Goal: Register for event/course

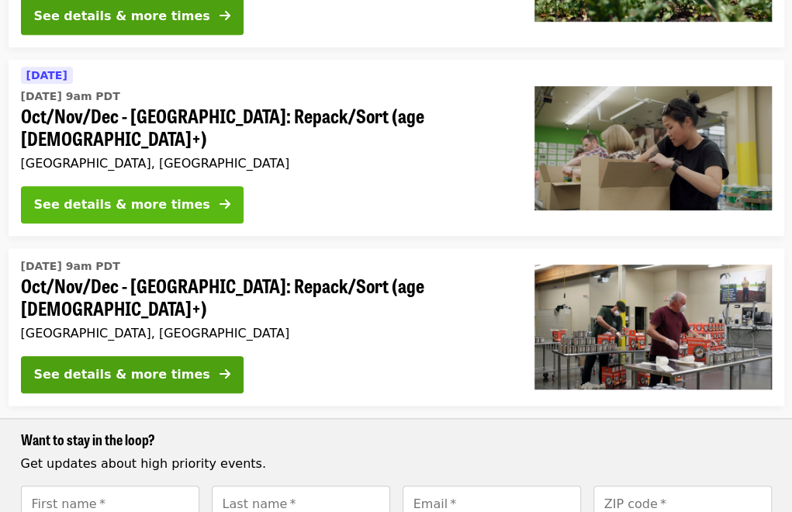
click at [147, 196] on div "See details & more times" at bounding box center [122, 205] width 176 height 19
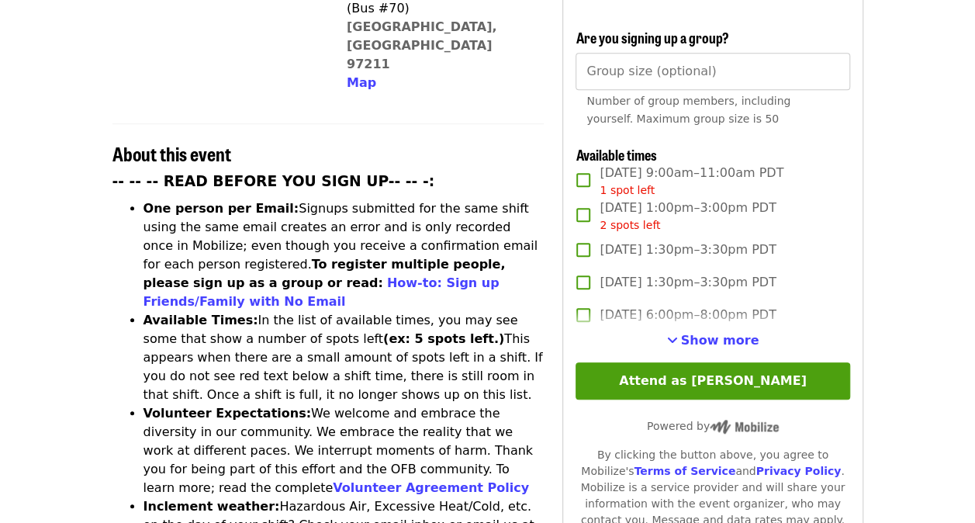
scroll to position [495, 0]
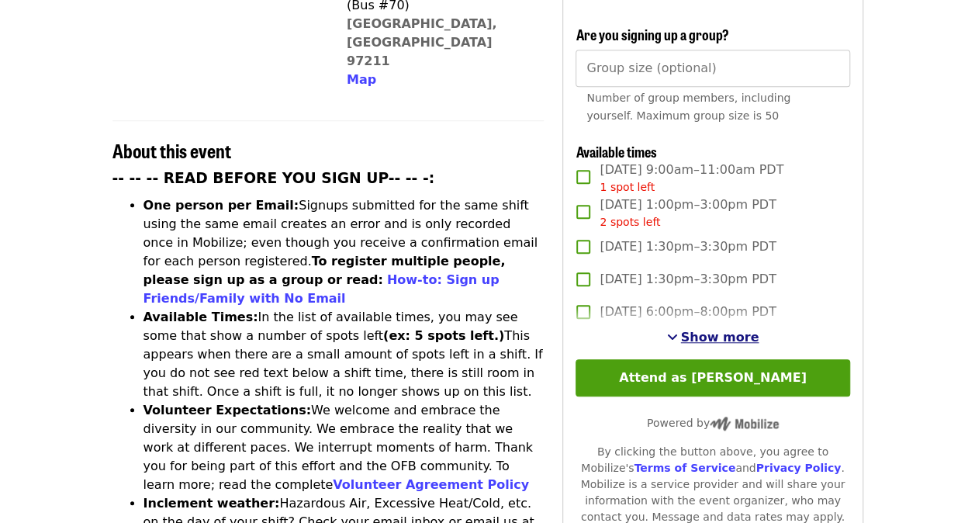
click at [722, 337] on span "Show more" at bounding box center [720, 337] width 78 height 15
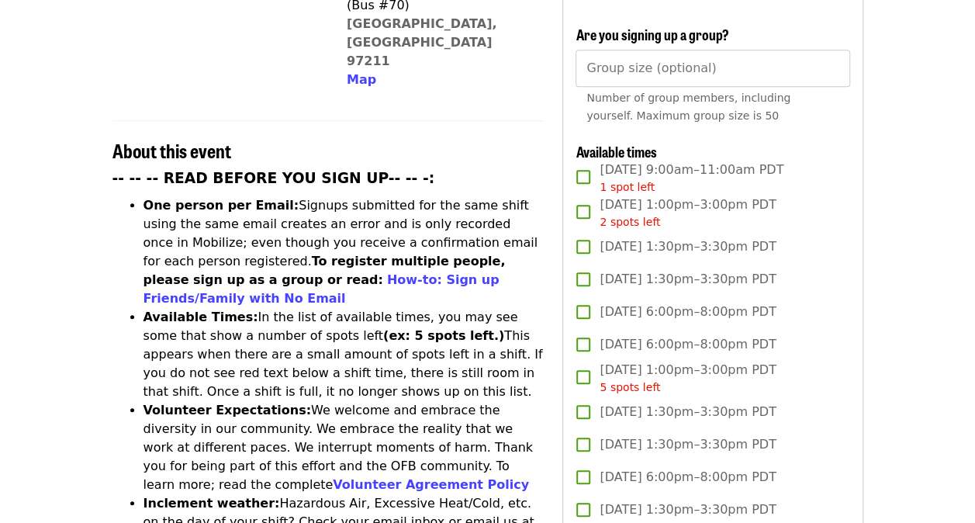
click at [722, 337] on span "[DATE] 6:00pm–8:00pm PDT" at bounding box center [688, 344] width 176 height 19
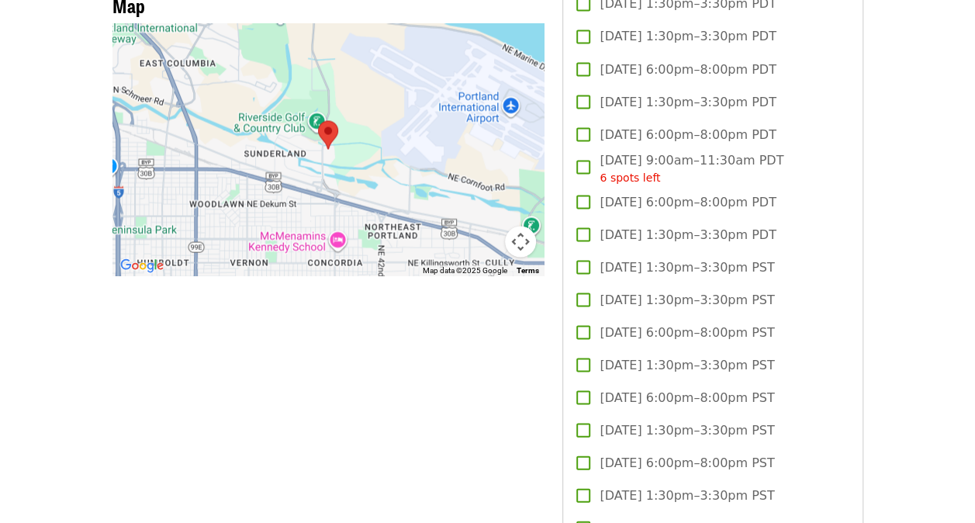
scroll to position [1413, 0]
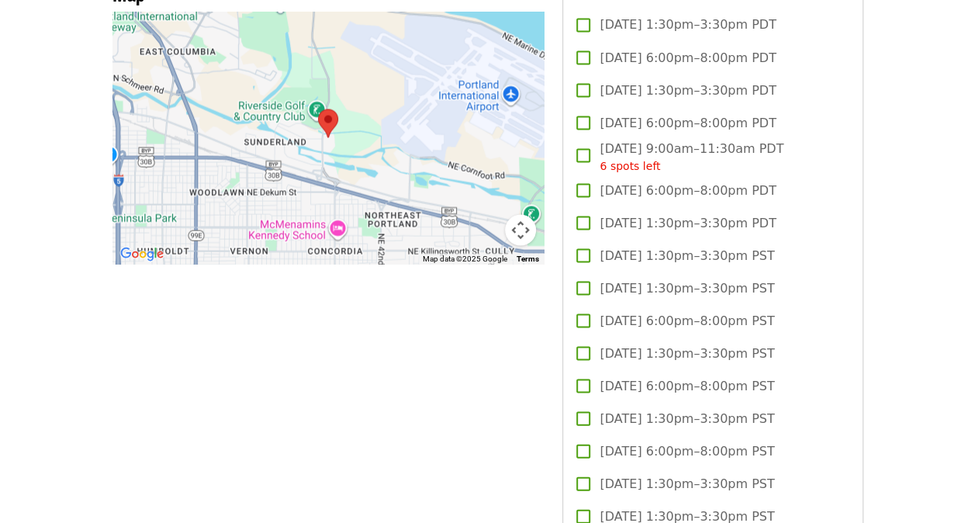
click at [689, 281] on span "[DATE] 1:30pm–3:30pm PST" at bounding box center [687, 288] width 175 height 19
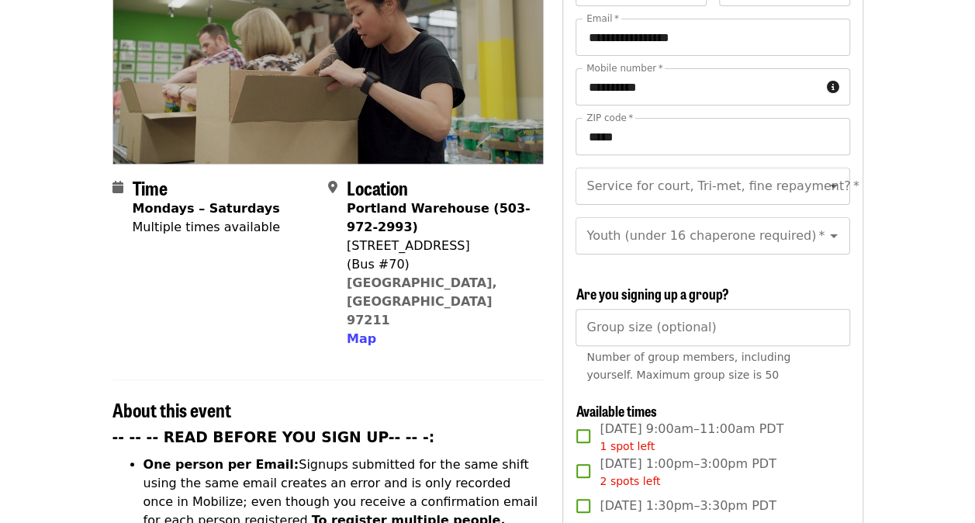
scroll to position [228, 0]
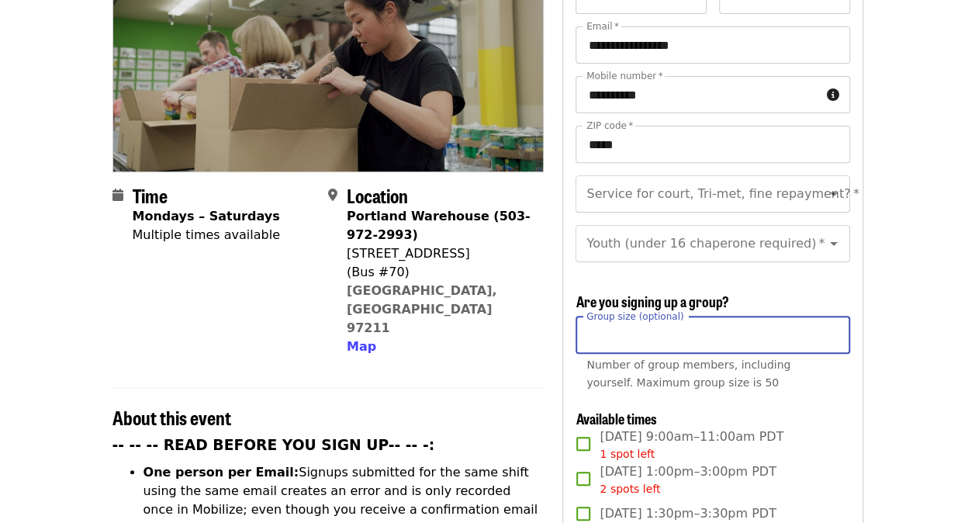
click at [762, 331] on input "Group size (optional)" at bounding box center [713, 335] width 274 height 37
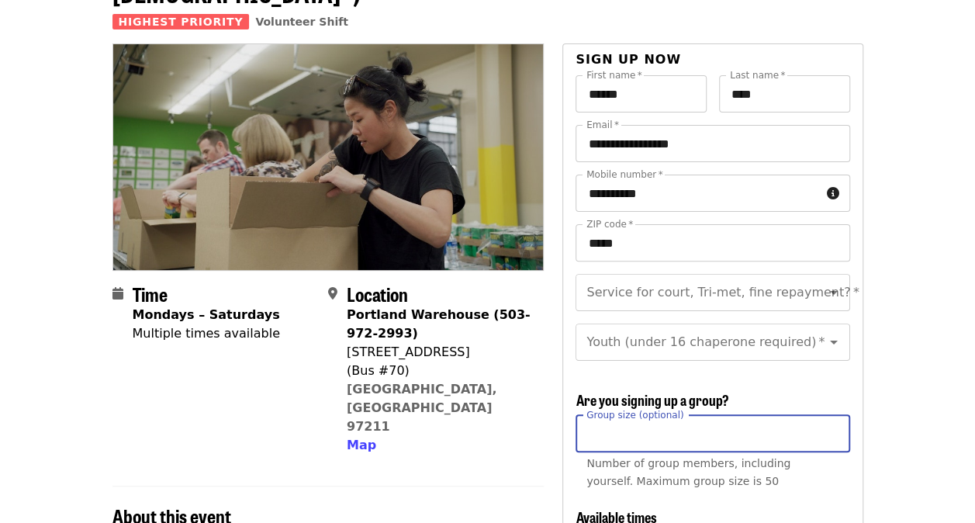
scroll to position [131, 0]
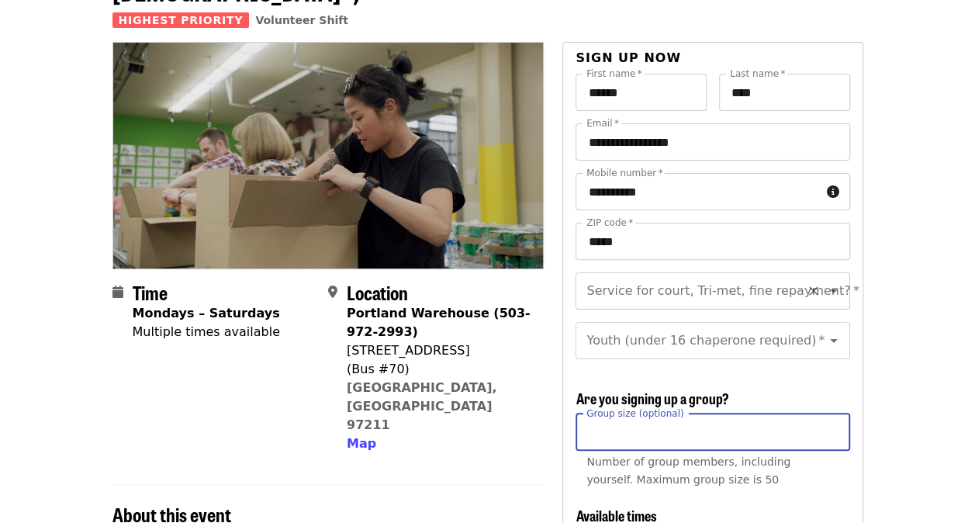
click at [791, 283] on icon "Clear" at bounding box center [814, 291] width 16 height 16
type input "*"
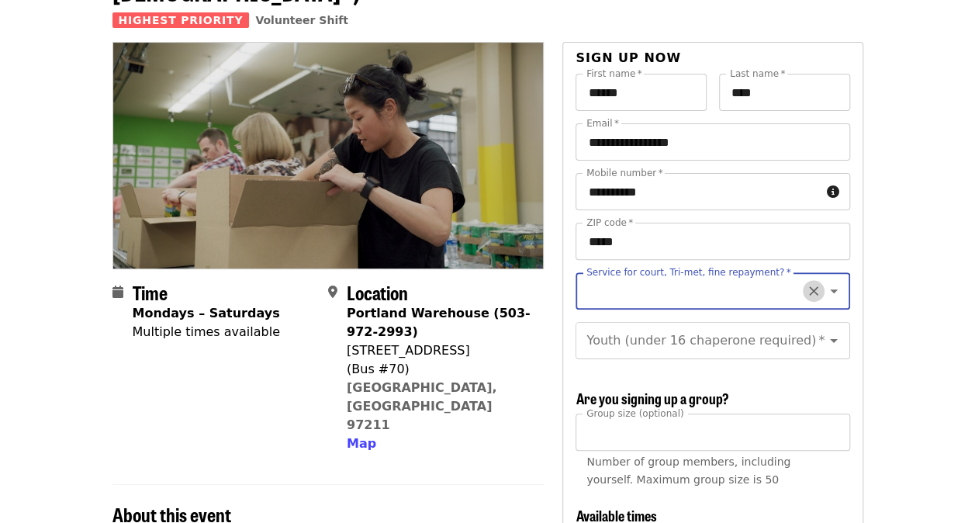
click at [791, 283] on icon "Clear" at bounding box center [814, 291] width 16 height 16
click at [791, 289] on icon "Open" at bounding box center [834, 291] width 8 height 4
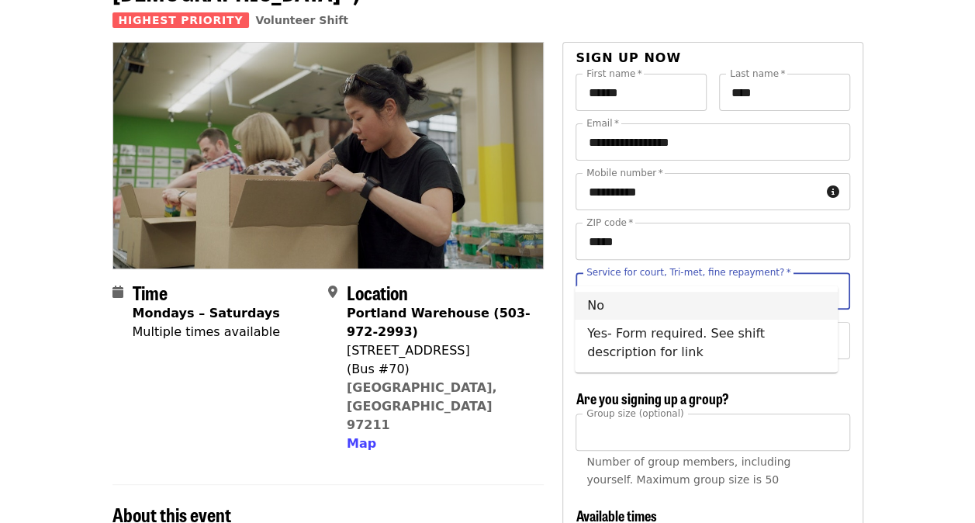
click at [669, 292] on li "No" at bounding box center [706, 306] width 263 height 28
type input "**"
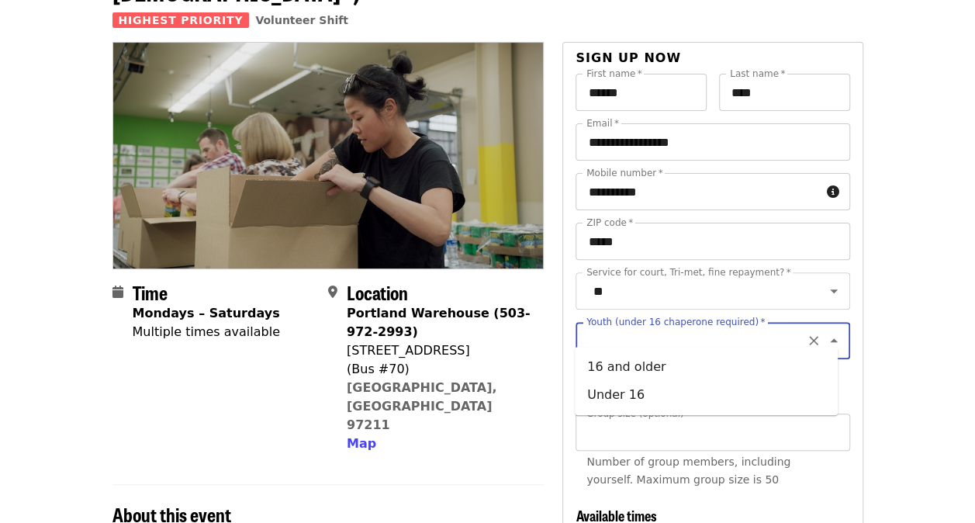
click at [782, 326] on input "Youth (under 16 chaperone required)   *" at bounding box center [693, 340] width 211 height 29
click at [701, 372] on li "16 and older" at bounding box center [706, 367] width 263 height 28
type input "**********"
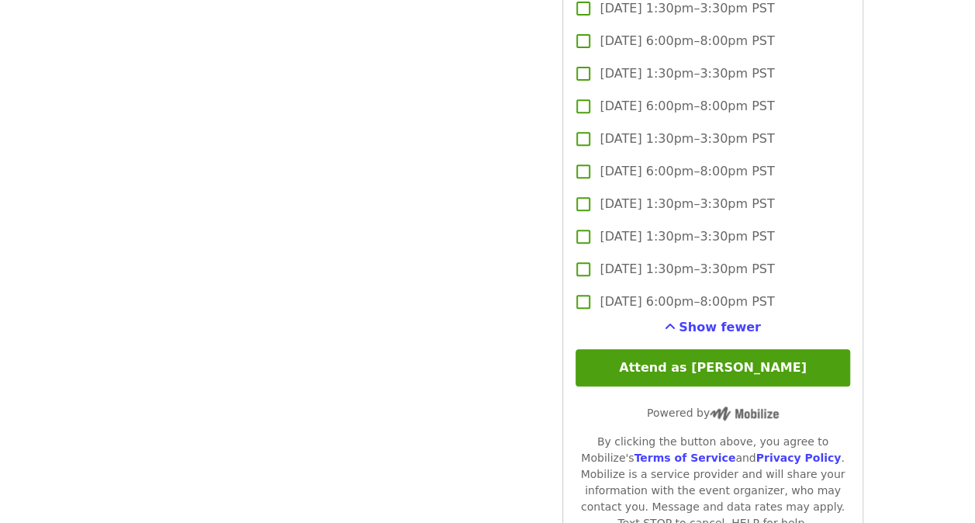
scroll to position [3208, 0]
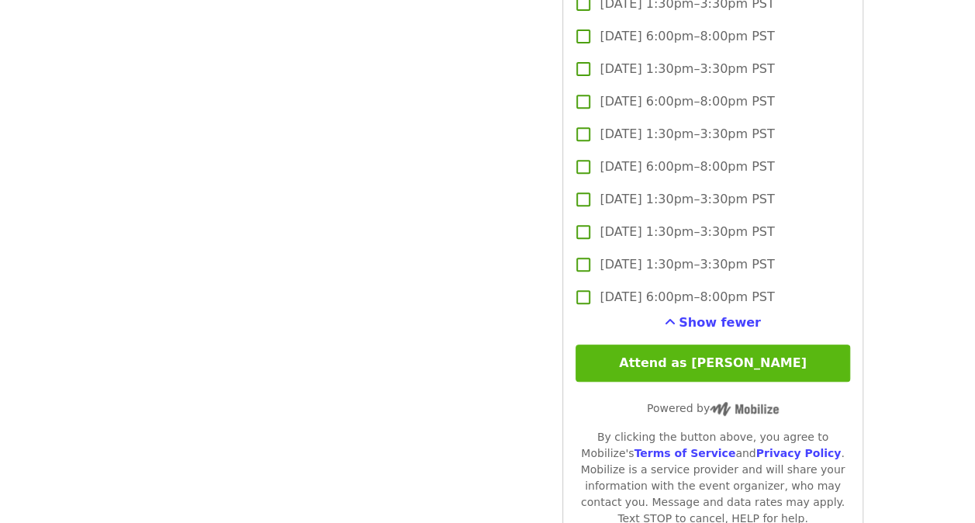
click at [740, 360] on button "Attend as [PERSON_NAME]" at bounding box center [713, 363] width 274 height 37
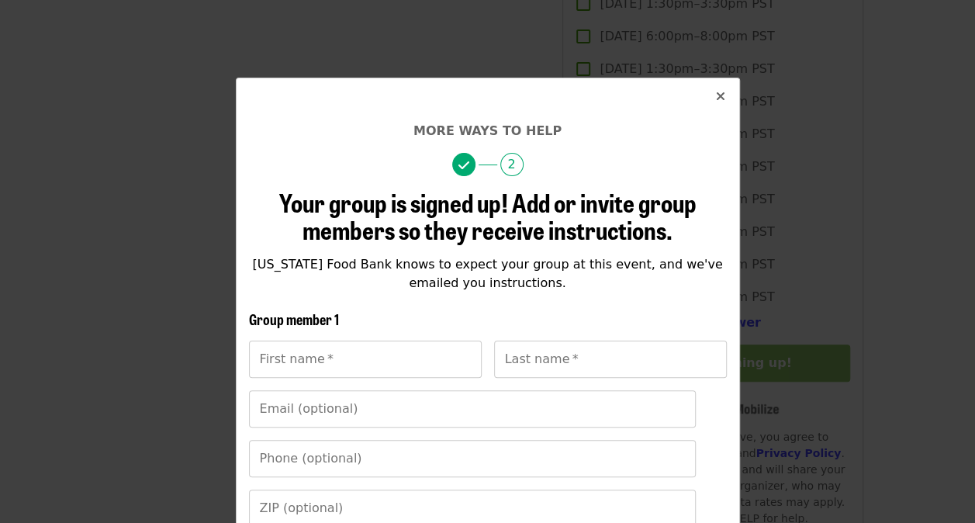
click at [716, 95] on icon "times icon" at bounding box center [720, 96] width 9 height 15
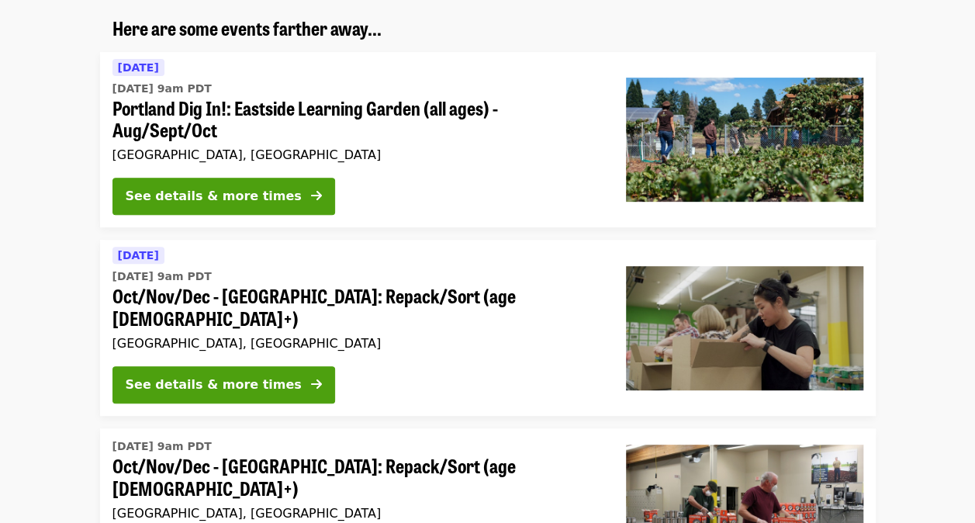
scroll to position [217, 0]
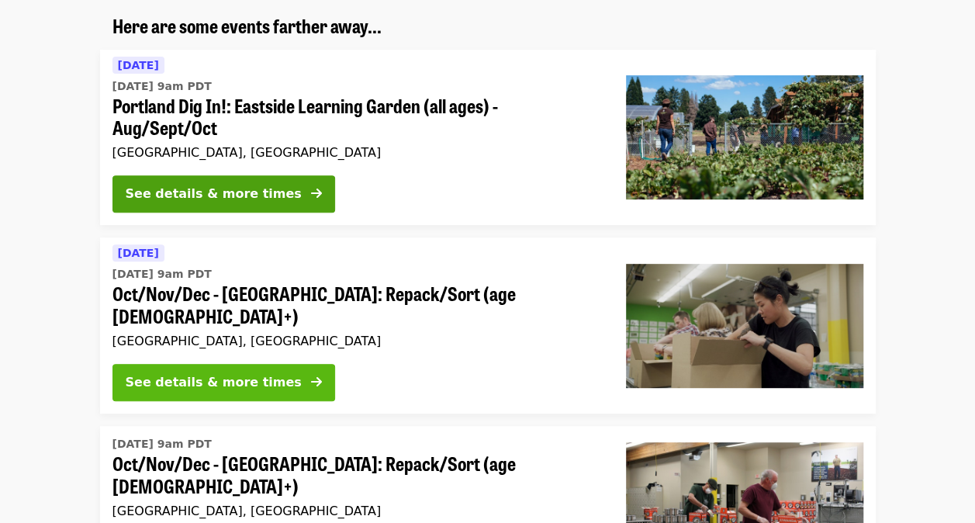
click at [287, 364] on button "See details & more times" at bounding box center [224, 382] width 223 height 37
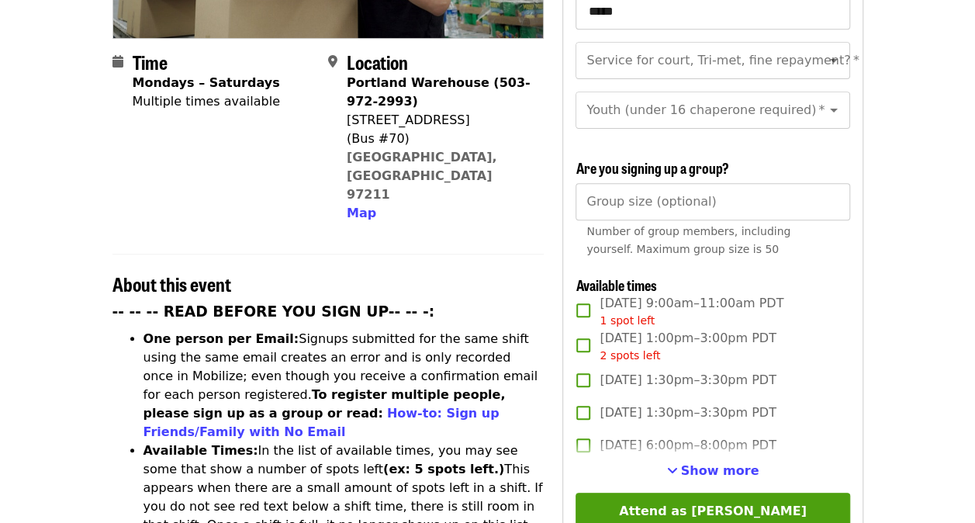
scroll to position [438, 0]
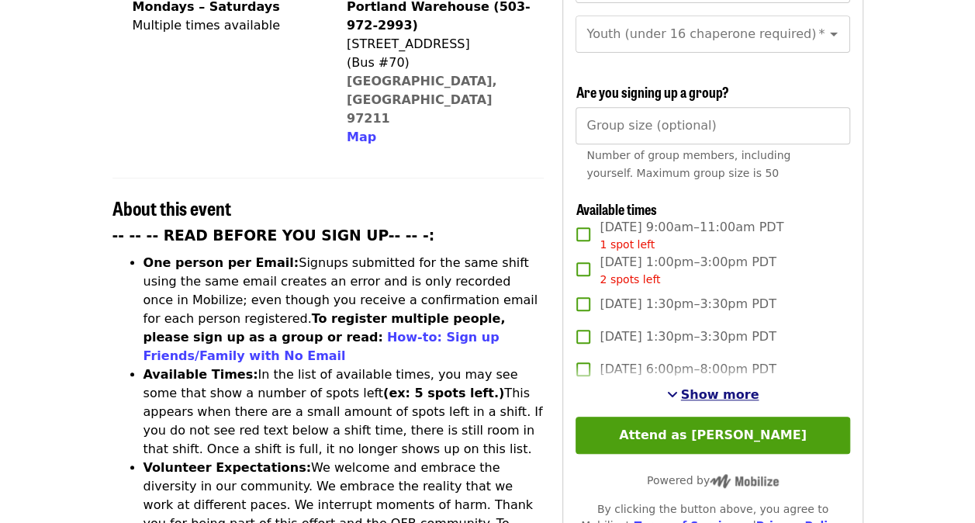
click at [743, 387] on span "Show more" at bounding box center [720, 394] width 78 height 15
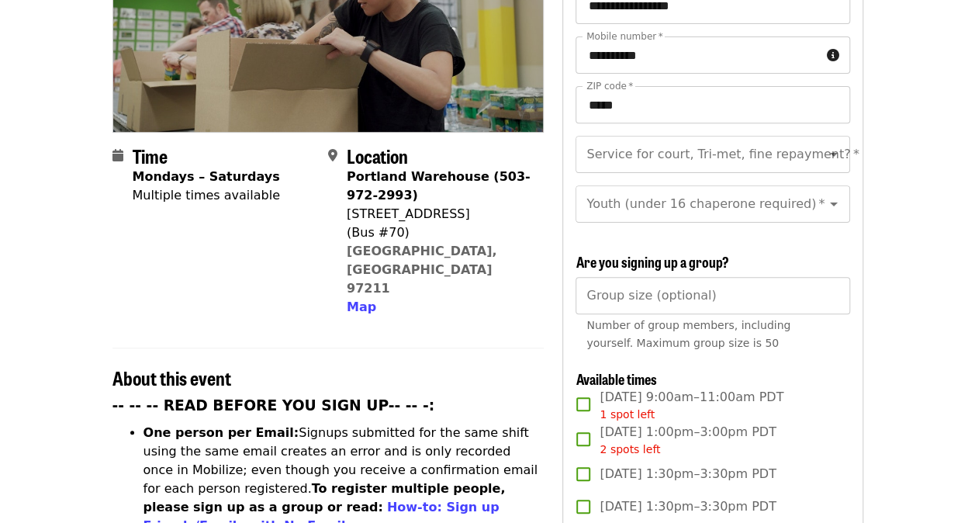
scroll to position [265, 0]
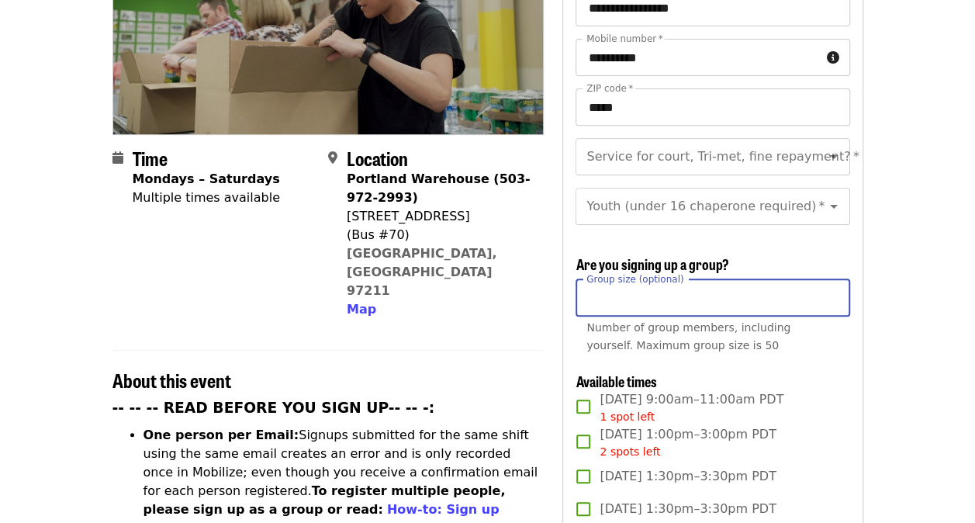
click at [785, 295] on input "Group size (optional)" at bounding box center [713, 297] width 274 height 37
click at [825, 147] on icon "Open" at bounding box center [834, 156] width 19 height 19
type input "*"
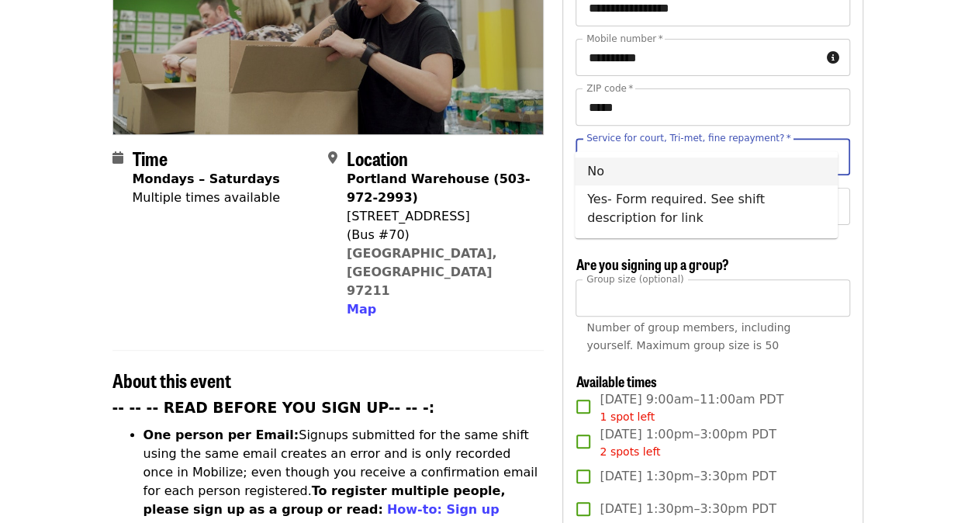
click at [764, 173] on li "No" at bounding box center [706, 172] width 263 height 28
type input "**"
click at [825, 197] on icon "Open" at bounding box center [834, 206] width 19 height 19
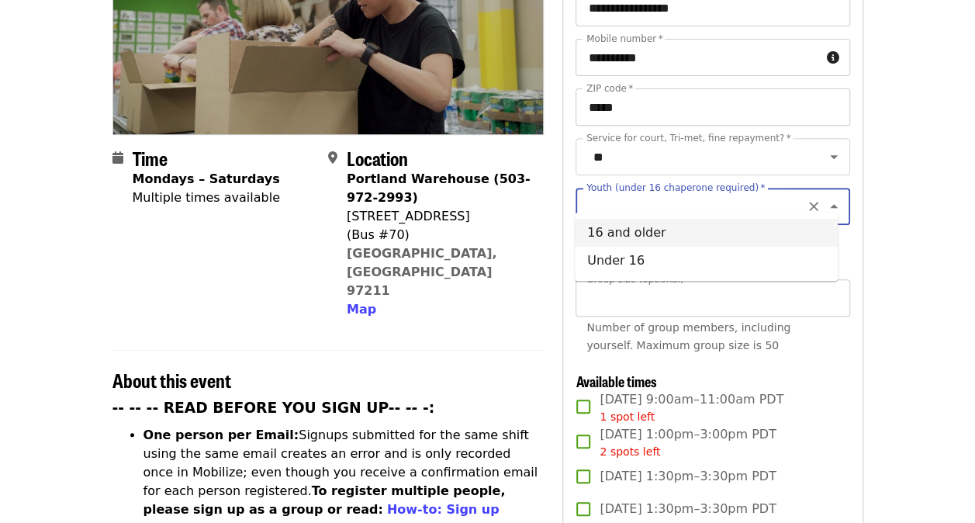
click at [761, 239] on li "16 and older" at bounding box center [706, 233] width 263 height 28
type input "**********"
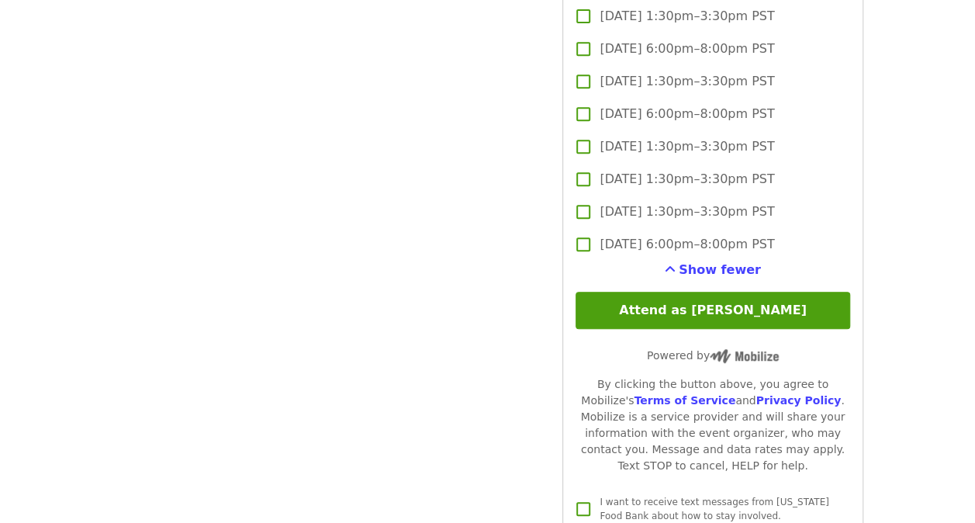
scroll to position [3265, 0]
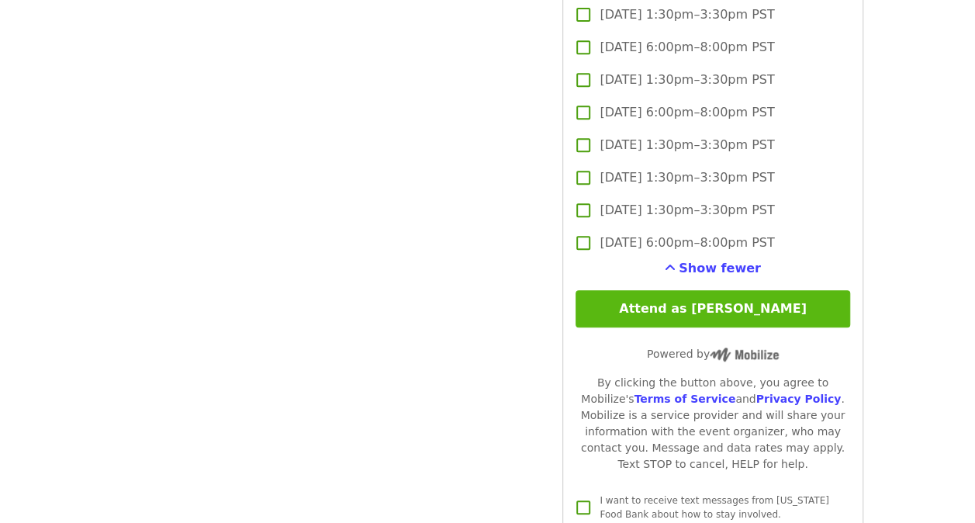
click at [756, 307] on button "Attend as [PERSON_NAME]" at bounding box center [713, 308] width 274 height 37
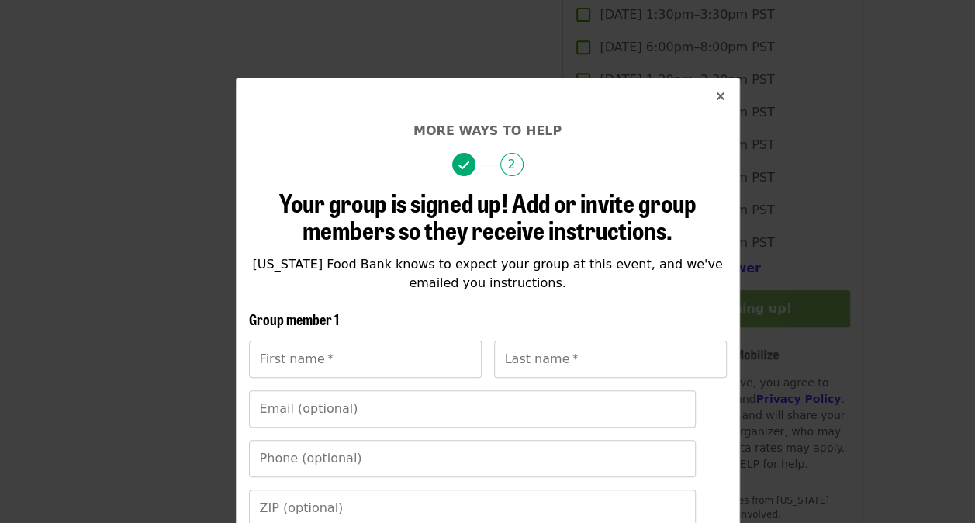
click at [716, 93] on icon "times icon" at bounding box center [720, 96] width 9 height 15
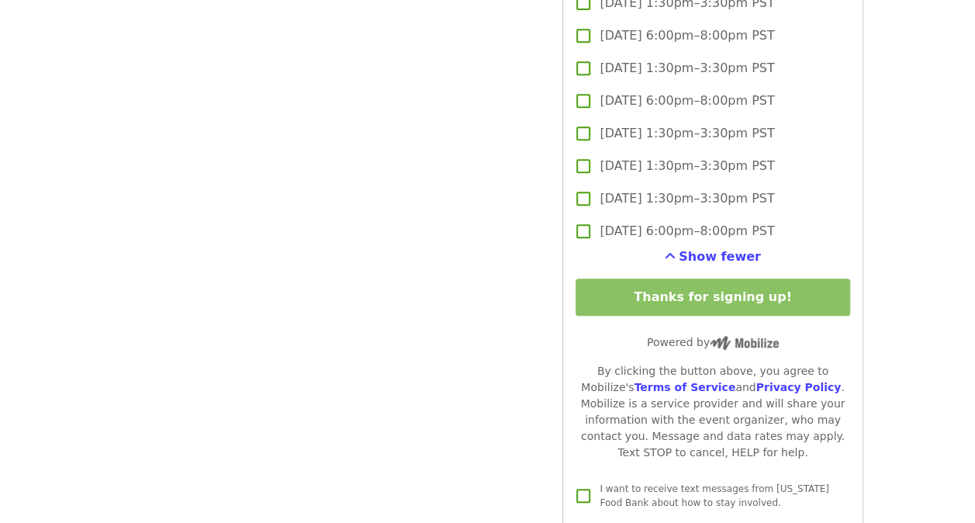
scroll to position [3273, 0]
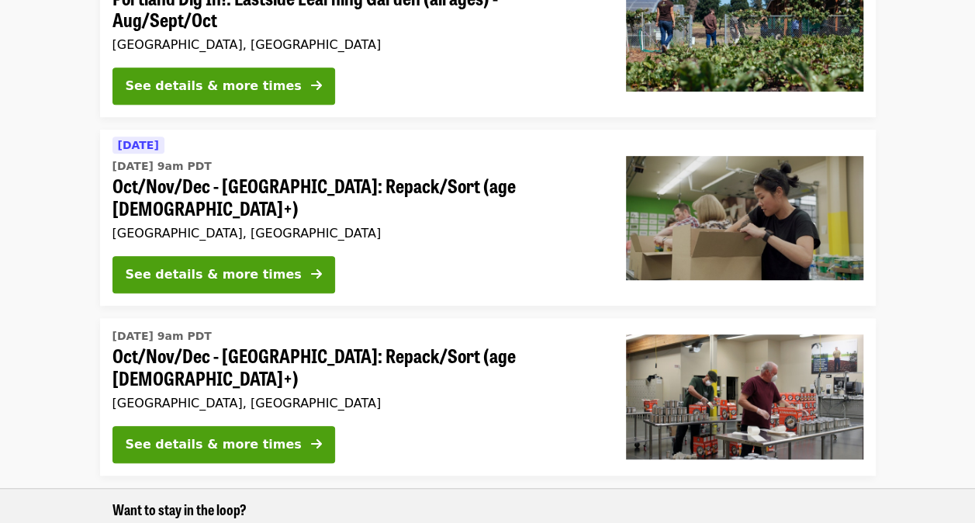
scroll to position [329, 0]
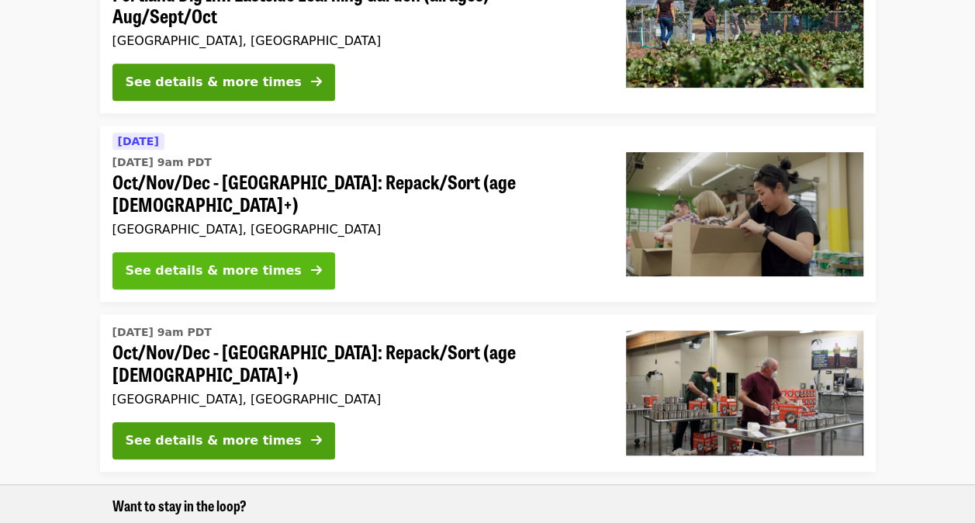
click at [254, 262] on div "See details & more times" at bounding box center [214, 271] width 176 height 19
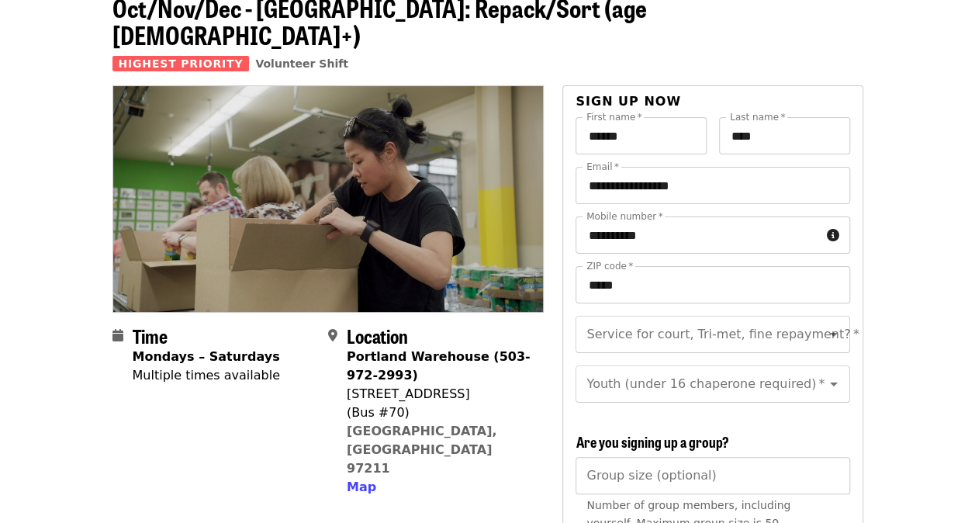
scroll to position [110, 0]
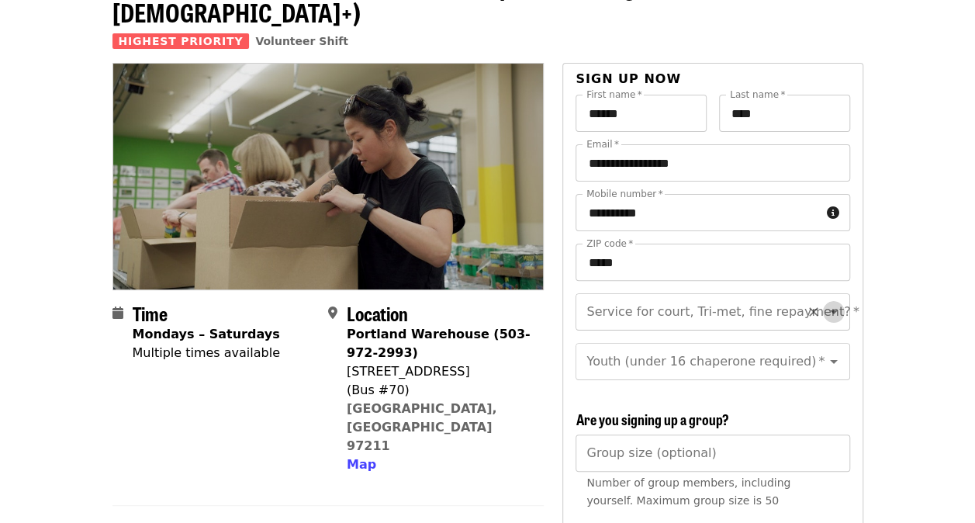
click at [825, 303] on icon "Open" at bounding box center [834, 312] width 19 height 19
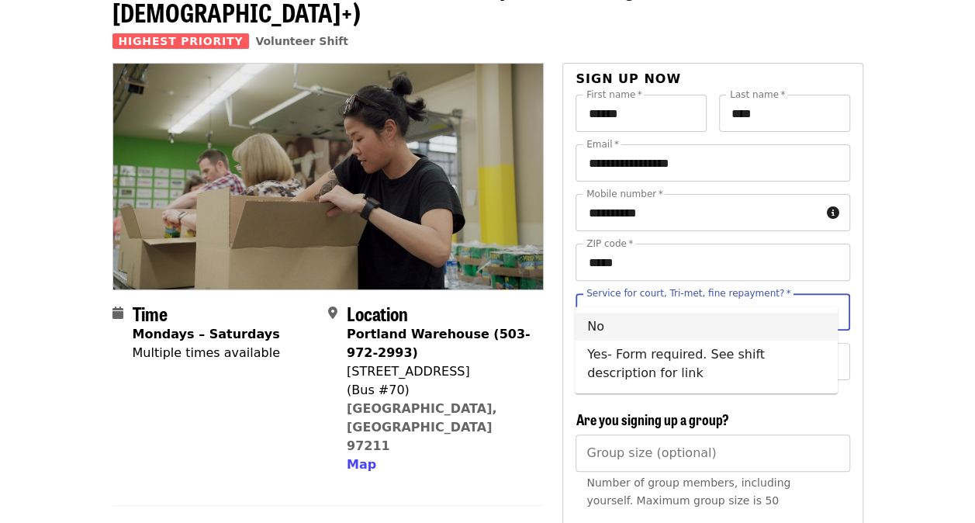
click at [714, 331] on li "No" at bounding box center [706, 327] width 263 height 28
type input "**"
click at [825, 352] on icon "Open" at bounding box center [834, 361] width 19 height 19
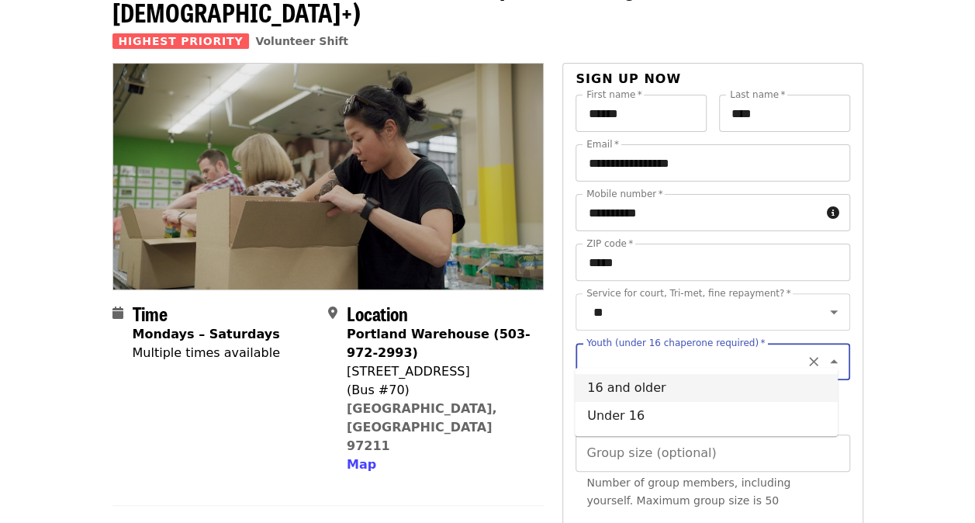
click at [646, 387] on li "16 and older" at bounding box center [706, 388] width 263 height 28
type input "**********"
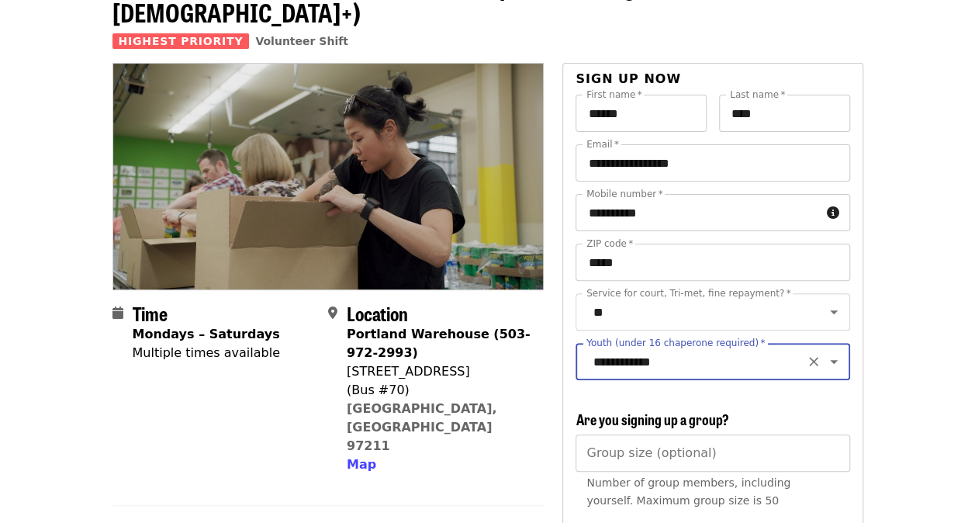
scroll to position [237, 0]
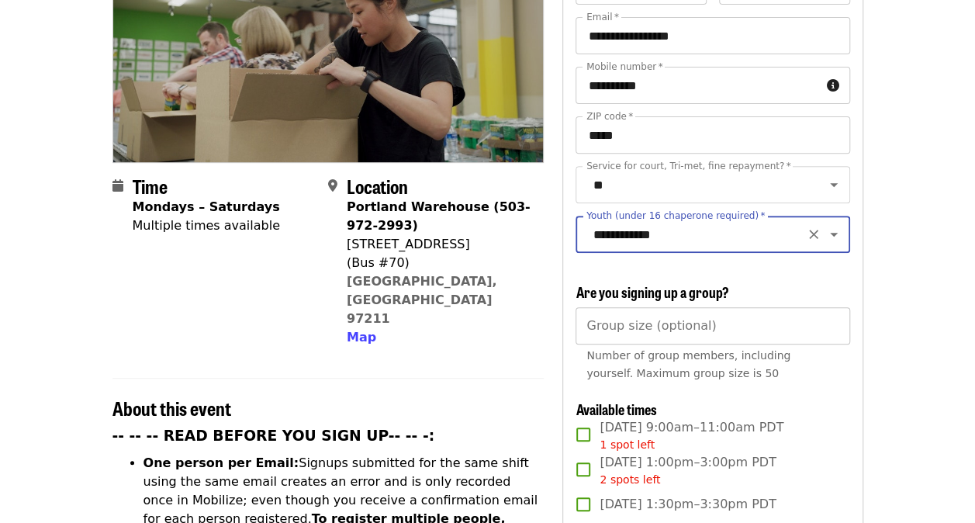
click at [758, 329] on input "Group size (optional)" at bounding box center [713, 325] width 274 height 37
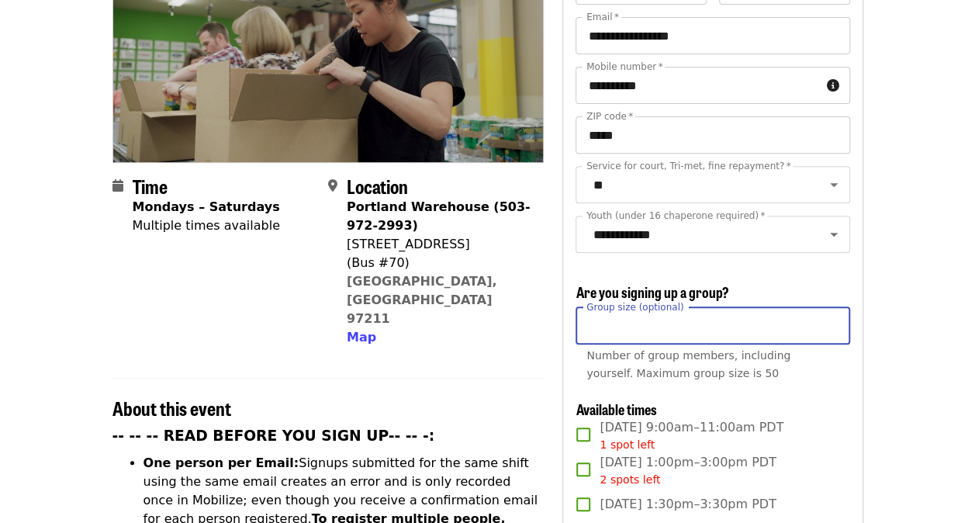
type input "*"
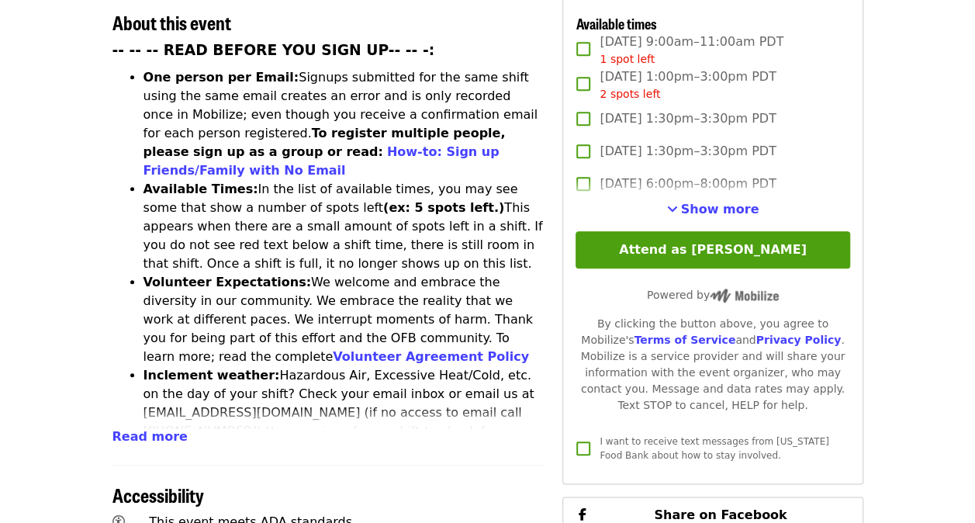
scroll to position [639, 0]
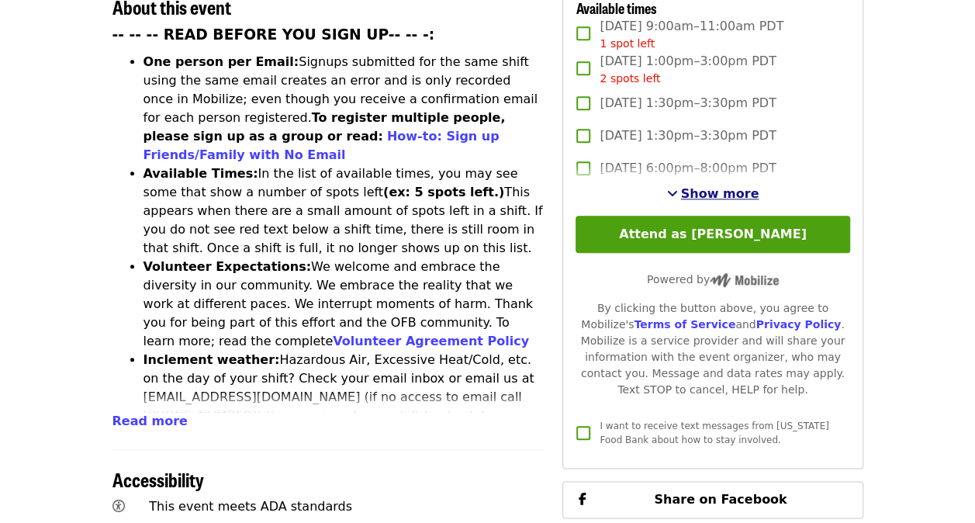
type input "*"
click at [717, 192] on span "Show more" at bounding box center [720, 193] width 78 height 15
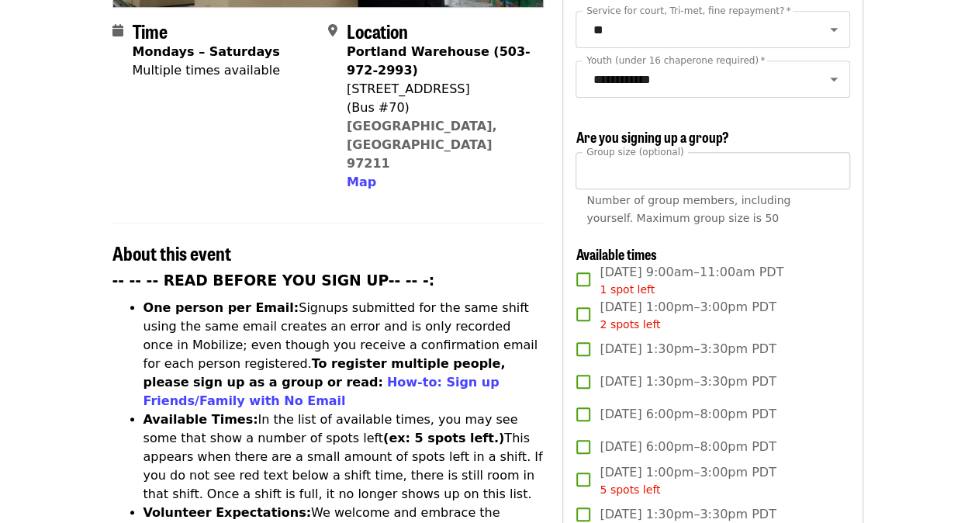
scroll to position [392, 0]
click at [651, 173] on input "*" at bounding box center [713, 171] width 274 height 37
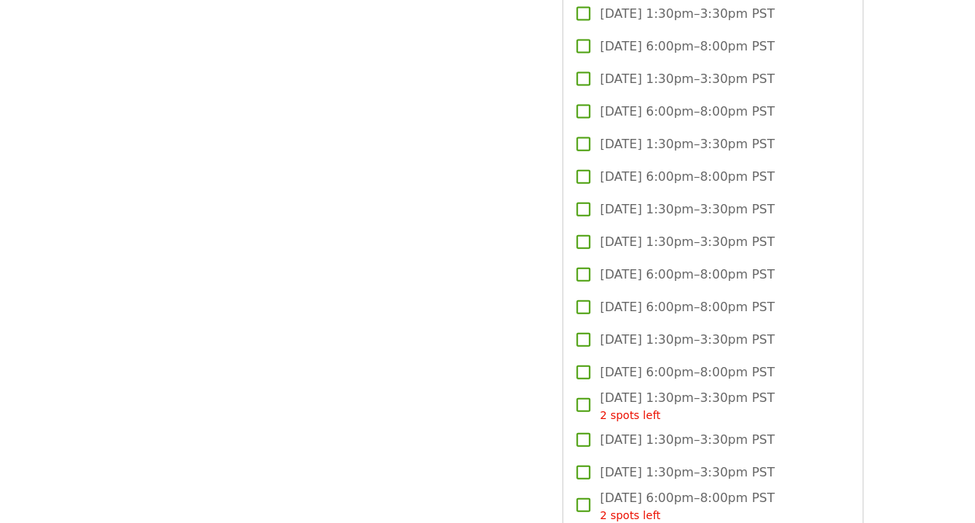
scroll to position [1695, 0]
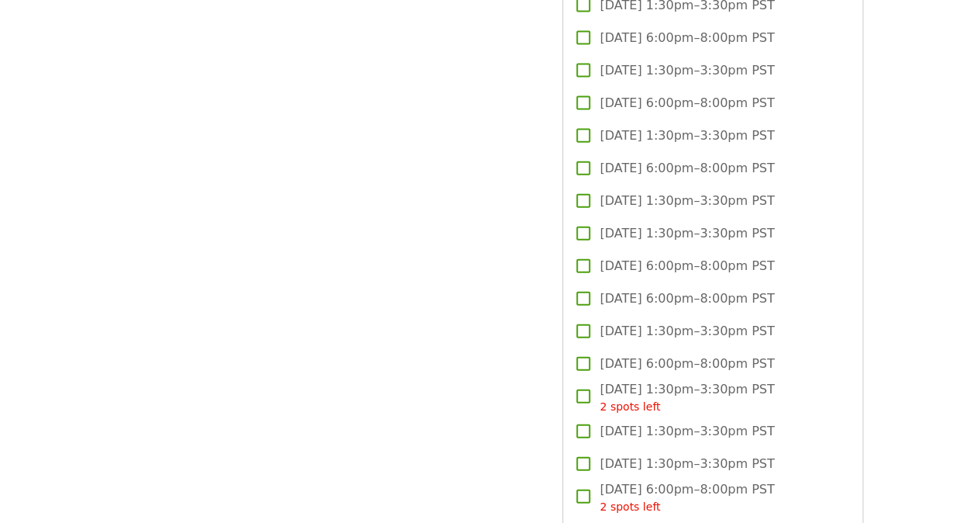
type input "*"
click at [639, 66] on span "[DATE] 1:30pm–3:30pm PST" at bounding box center [687, 70] width 175 height 19
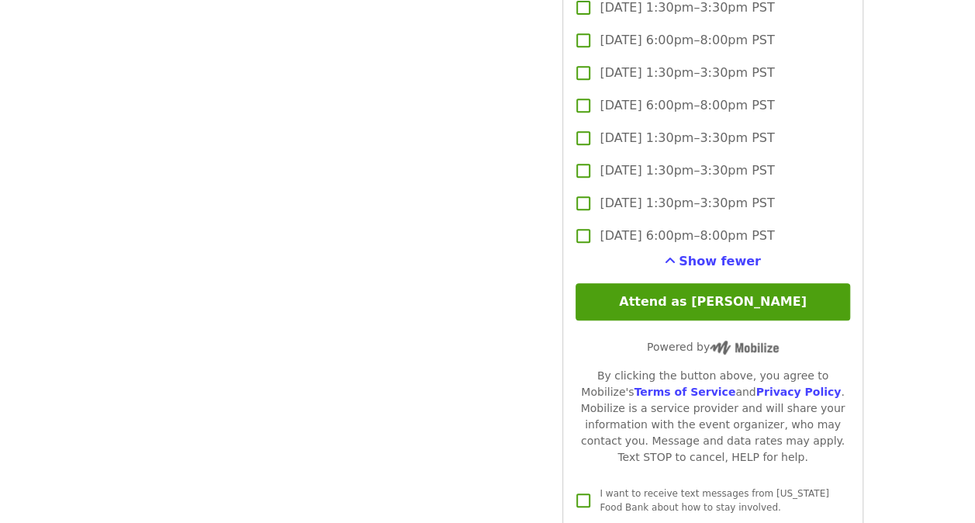
scroll to position [3271, 0]
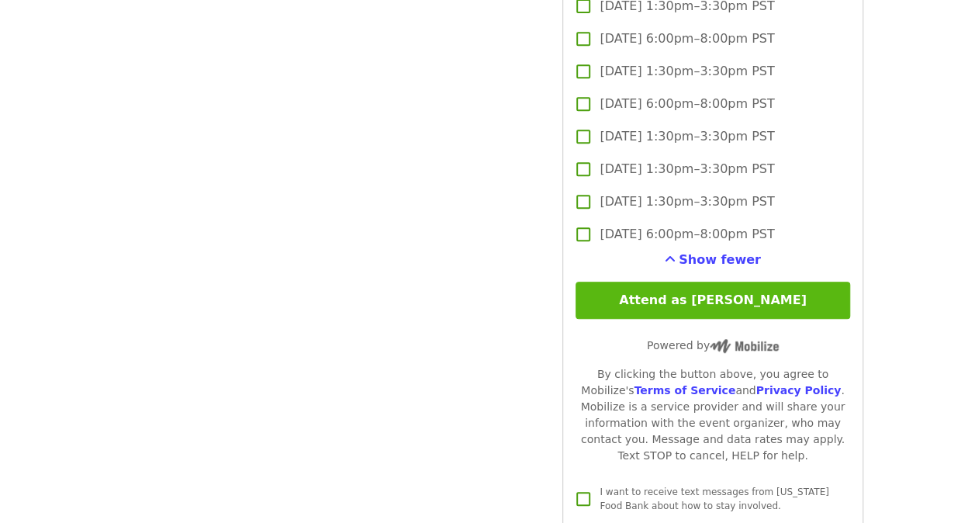
click at [750, 295] on button "Attend as [PERSON_NAME]" at bounding box center [713, 300] width 274 height 37
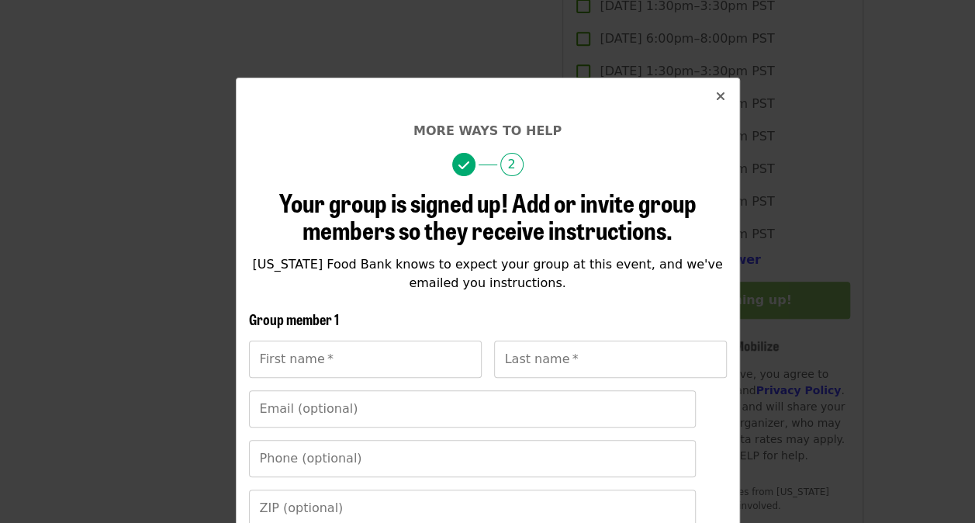
click at [716, 91] on icon "times icon" at bounding box center [720, 96] width 9 height 15
